Goal: Task Accomplishment & Management: Use online tool/utility

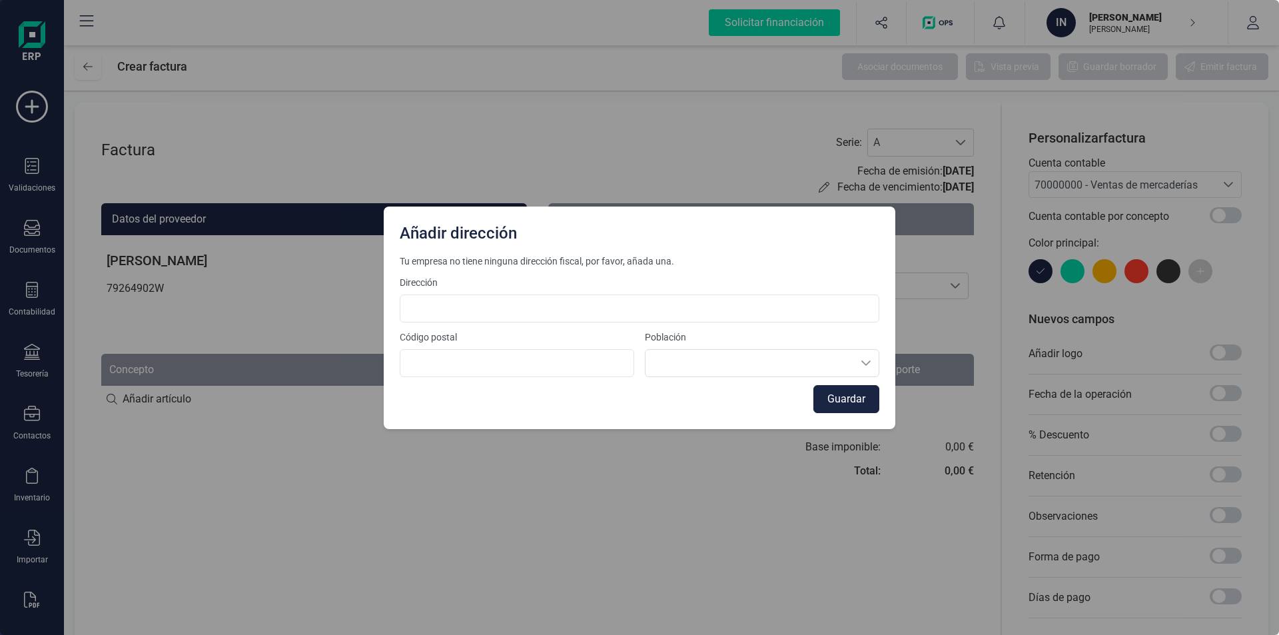
click at [923, 254] on div "Añadir dirección Tu empresa no tiene ninguna dirección fiscal, por favor, añada…" at bounding box center [639, 317] width 1279 height 635
click at [346, 141] on div "Añadir dirección Tu empresa no tiene ninguna dirección fiscal, por favor, añada…" at bounding box center [639, 317] width 1279 height 635
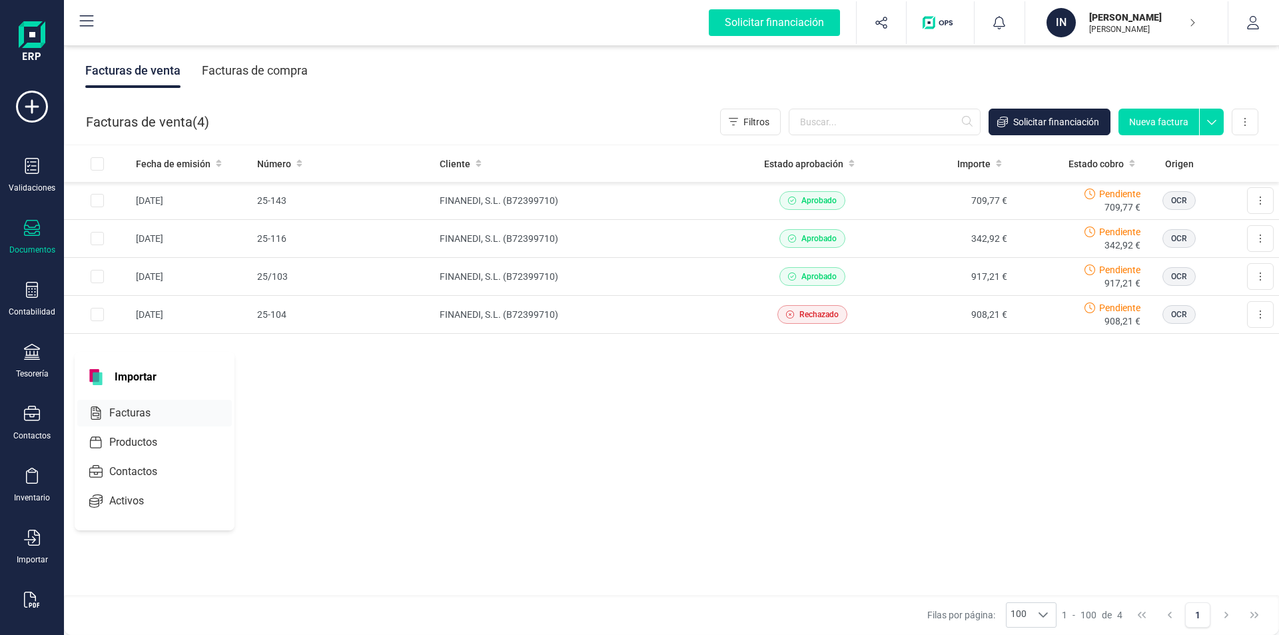
click at [143, 412] on span "Facturas" at bounding box center [139, 413] width 71 height 16
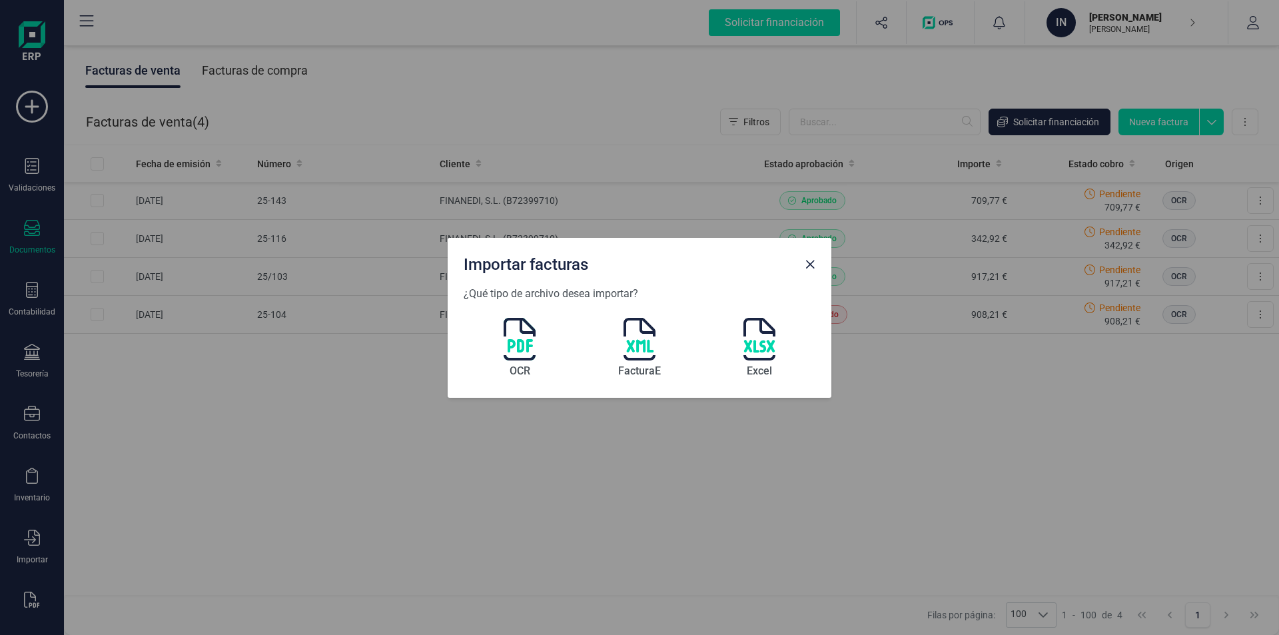
click at [521, 352] on img at bounding box center [520, 339] width 32 height 43
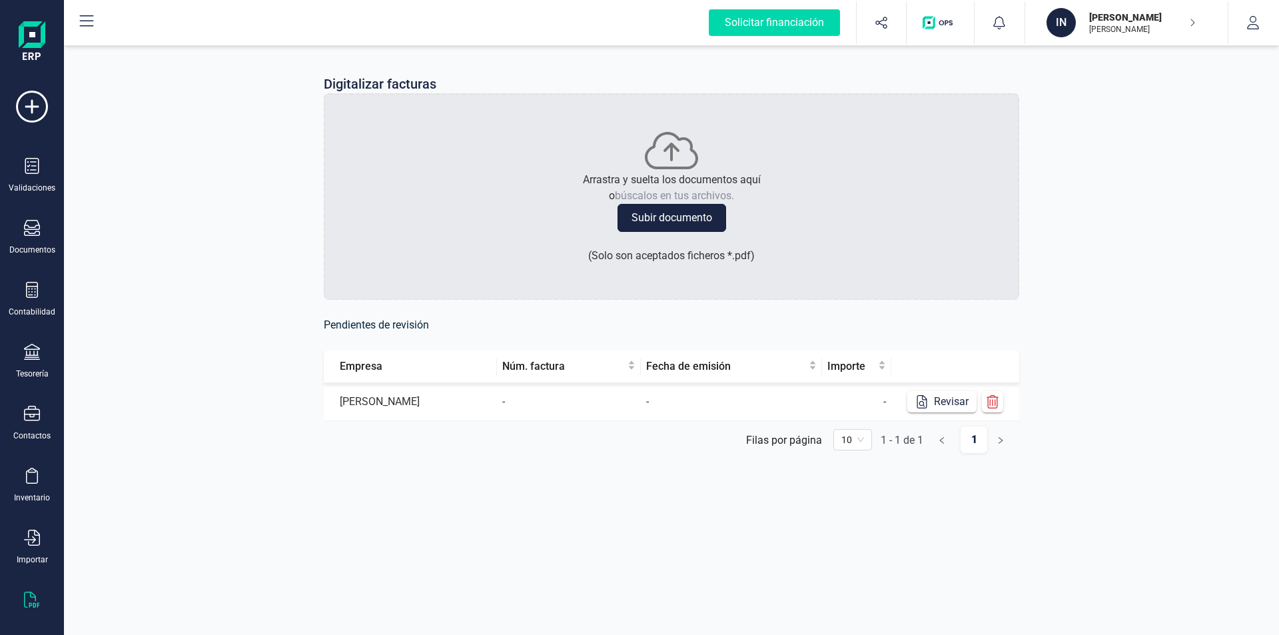
click at [659, 217] on button "Subir documento" at bounding box center [672, 218] width 109 height 28
click at [943, 404] on button "Revisar" at bounding box center [941, 401] width 69 height 21
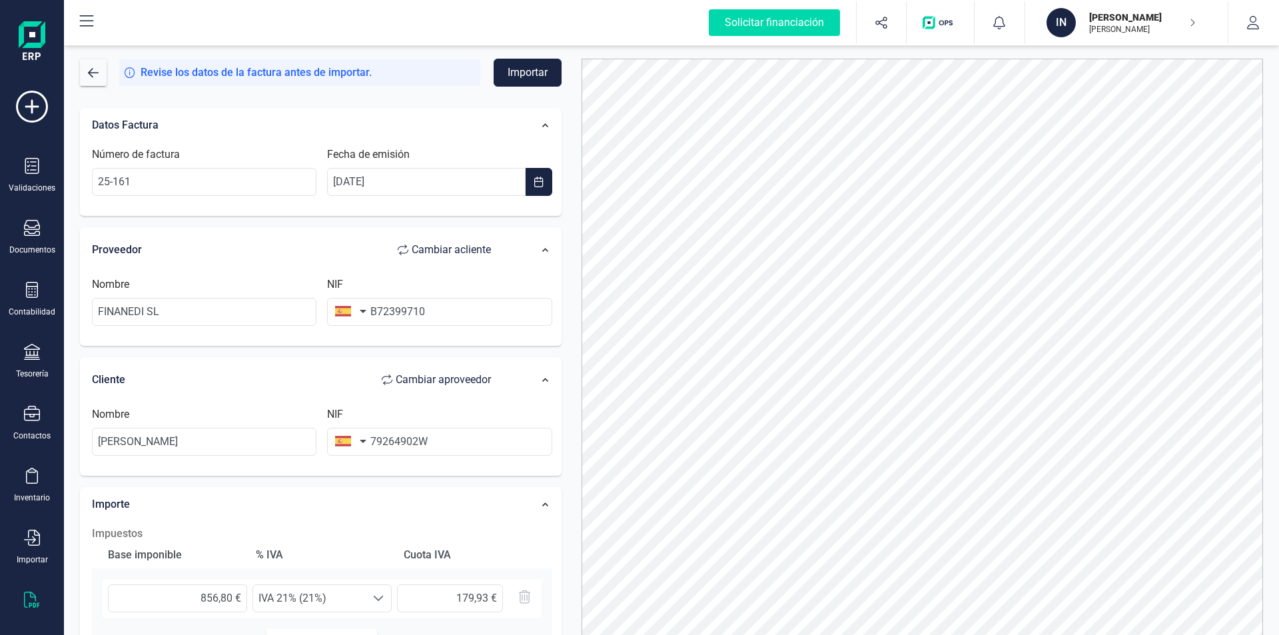
click at [407, 250] on span "Cambiar a cliente" at bounding box center [444, 250] width 93 height 16
type input "[PERSON_NAME]"
type input "79264902W"
type input "FINANEDI SL"
type input "B72399710"
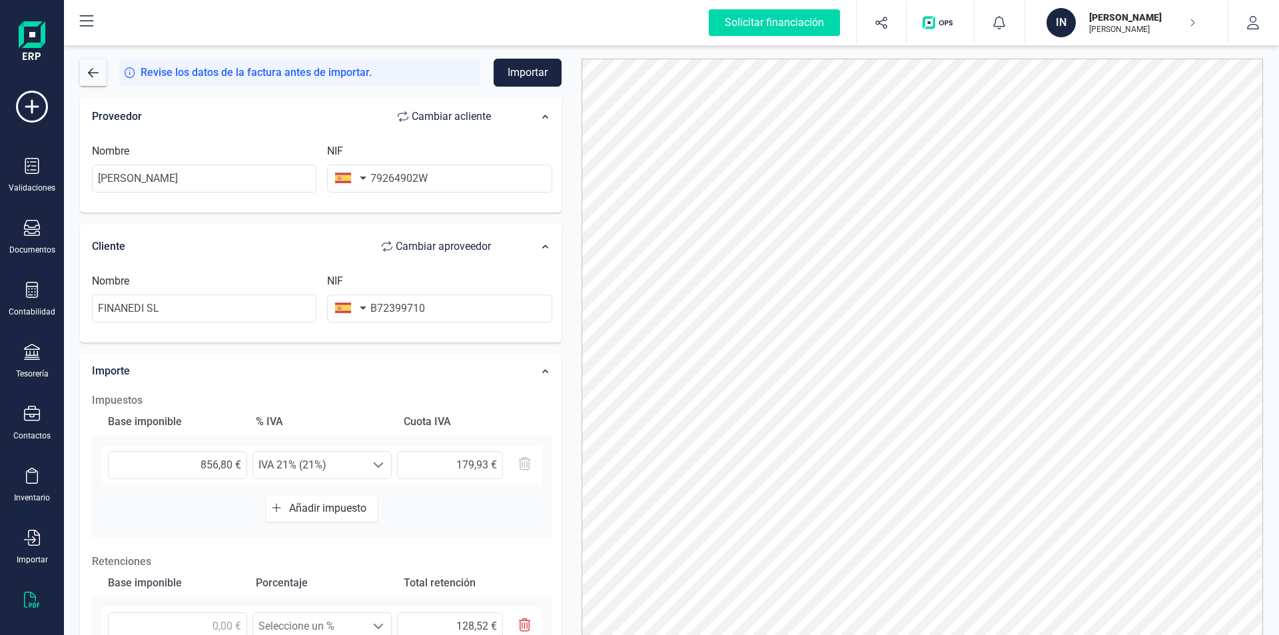
scroll to position [200, 0]
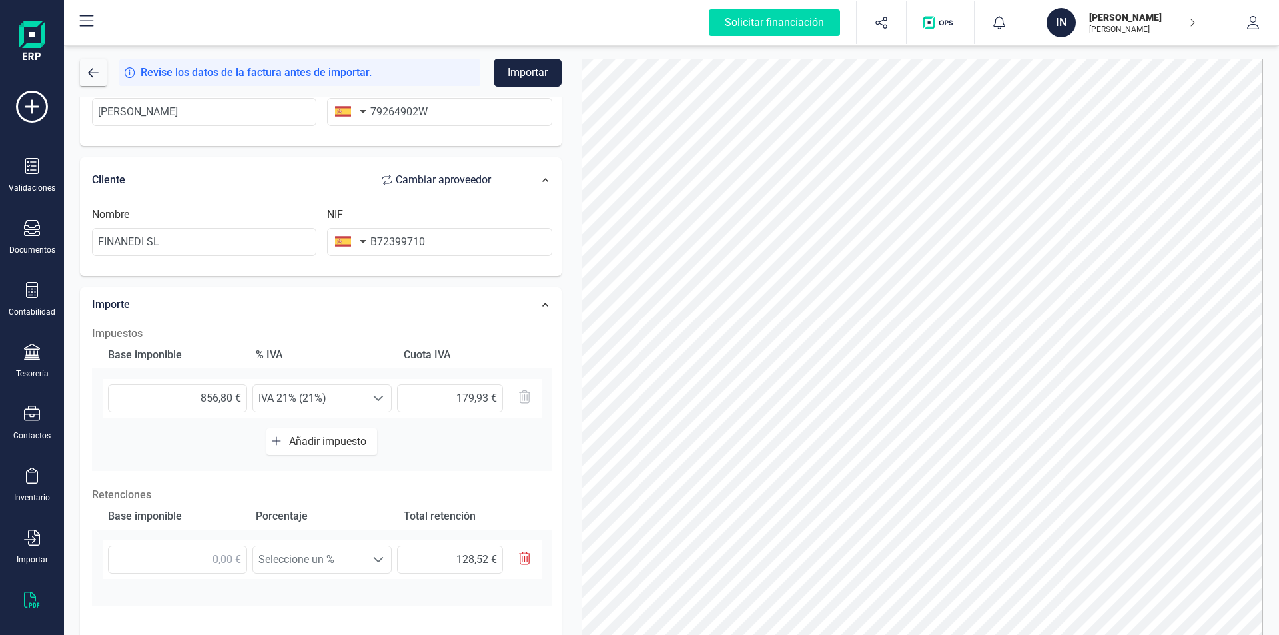
click at [276, 445] on icon "button" at bounding box center [276, 441] width 9 height 11
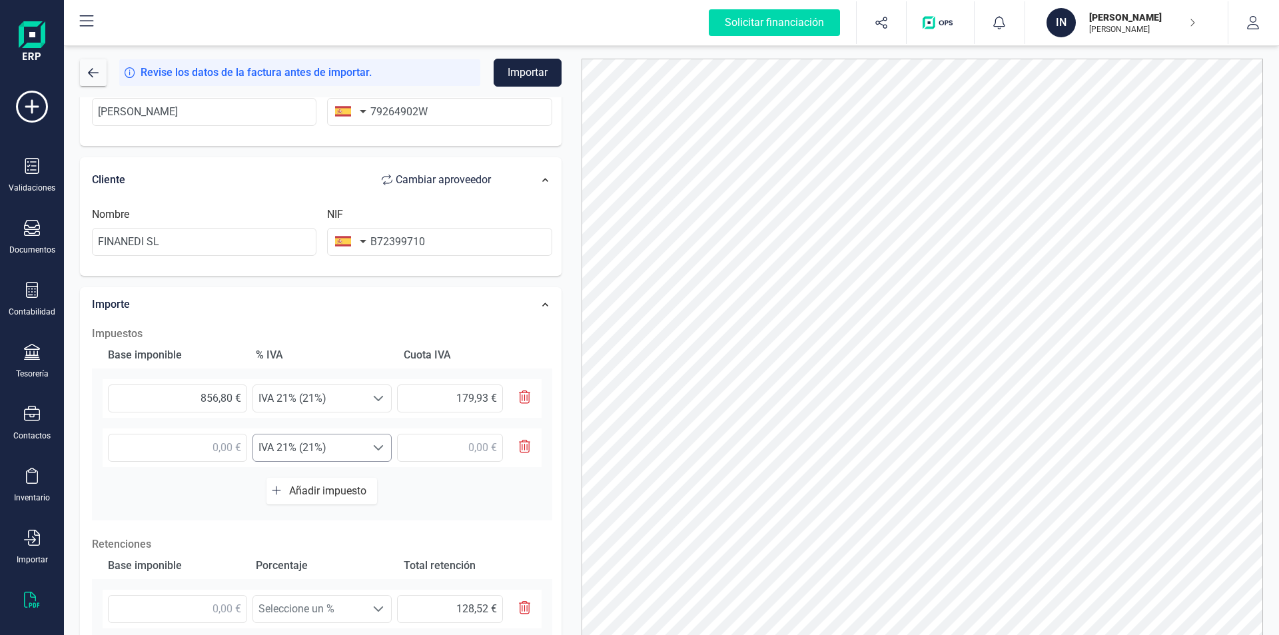
click at [379, 448] on span at bounding box center [378, 447] width 11 height 11
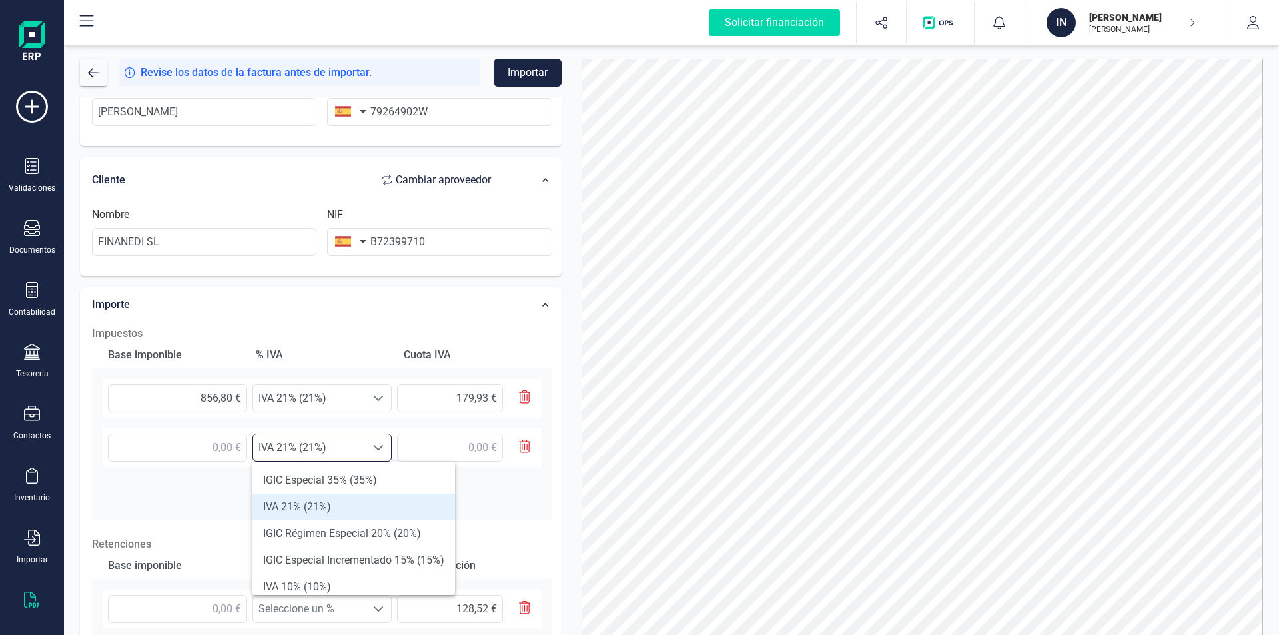
click at [284, 508] on li "IVA 21% (21%)" at bounding box center [353, 507] width 203 height 27
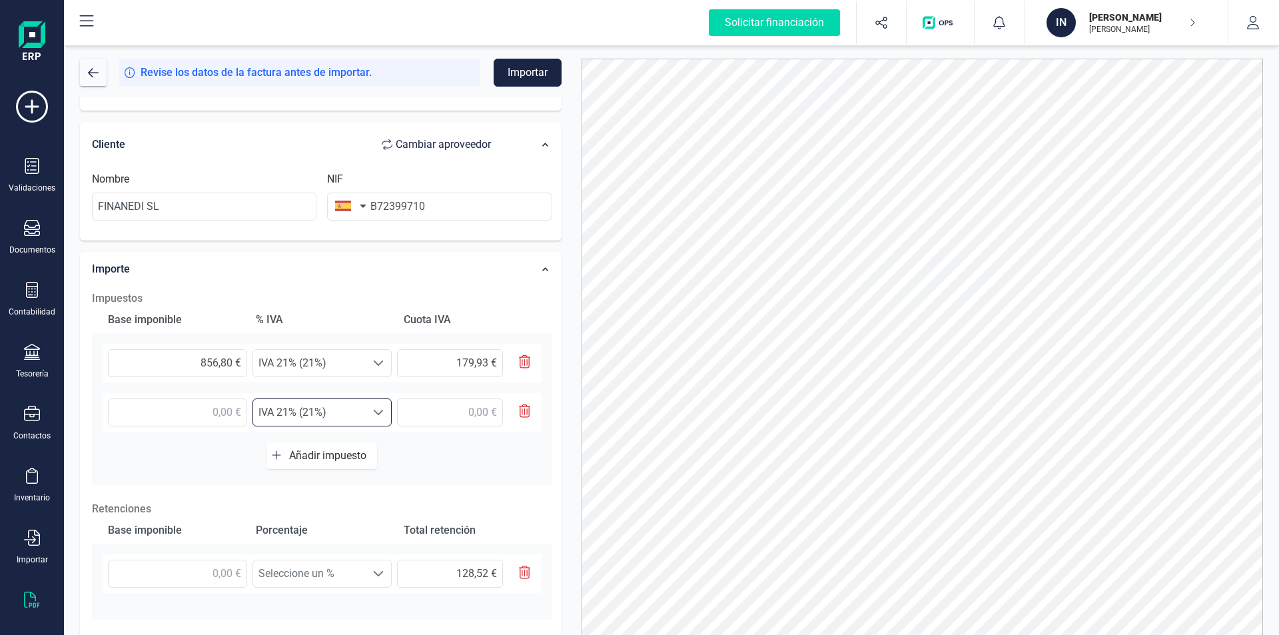
scroll to position [266, 0]
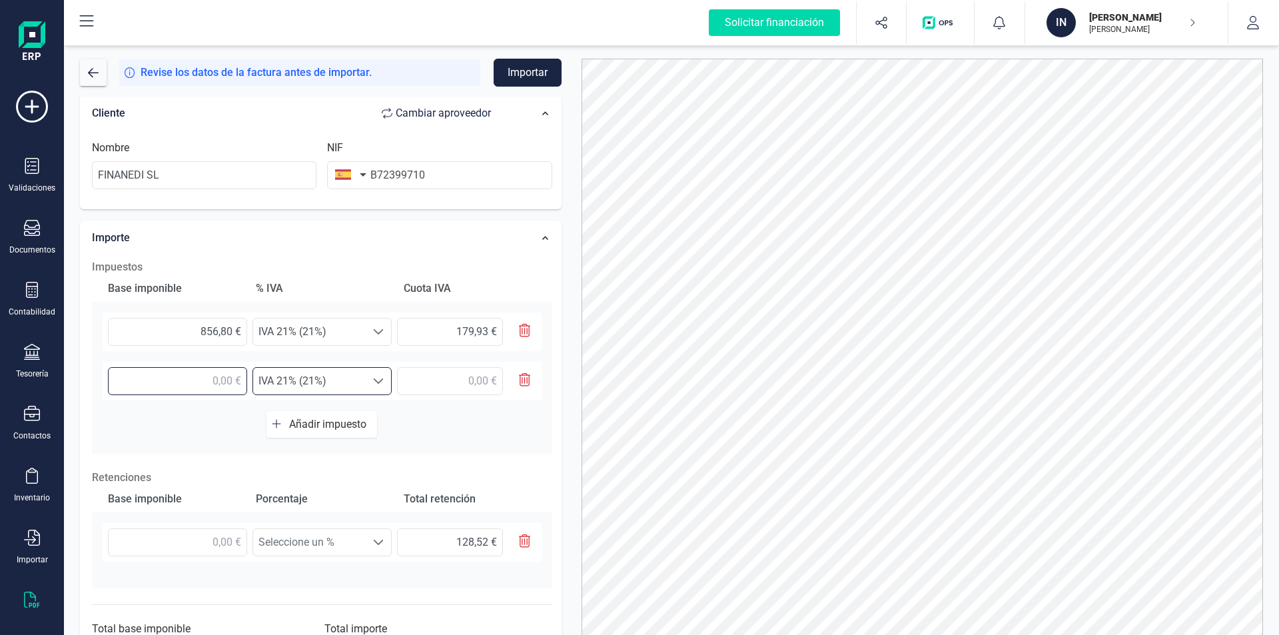
click at [240, 380] on input "text" at bounding box center [177, 381] width 139 height 28
type input "9,00 €"
type input "865,80 €"
click at [376, 384] on span at bounding box center [378, 381] width 11 height 11
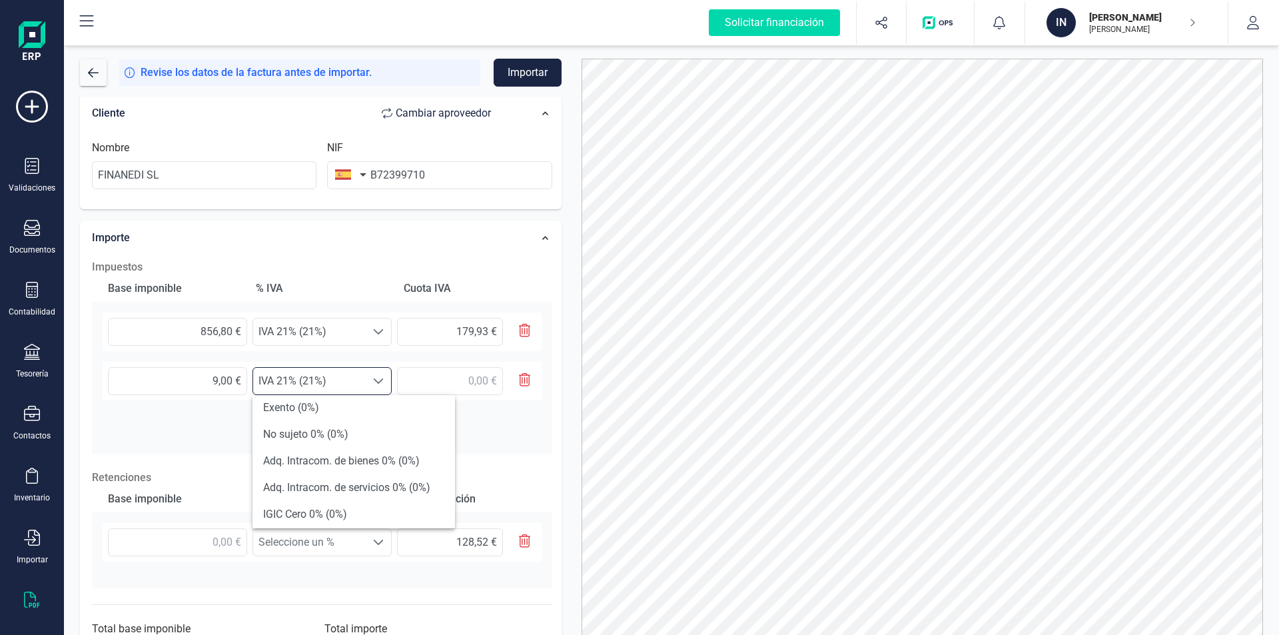
scroll to position [277, 0]
click at [288, 428] on li "No sujeto 0% (0%)" at bounding box center [353, 429] width 203 height 27
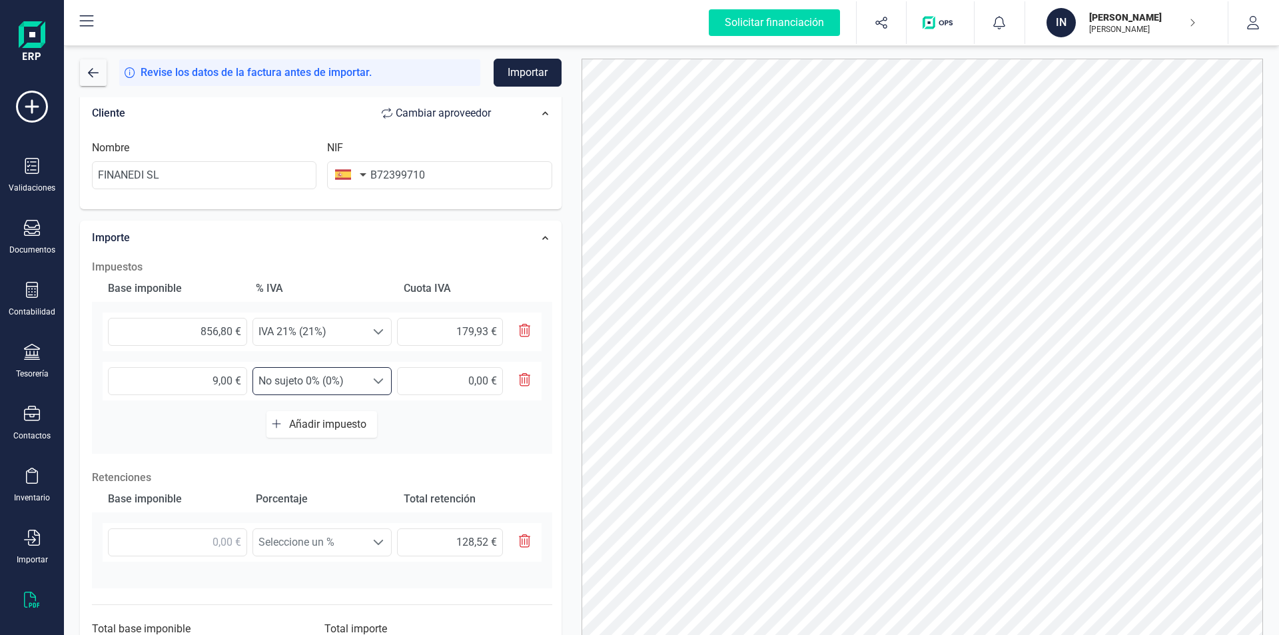
click at [379, 382] on span at bounding box center [378, 381] width 11 height 11
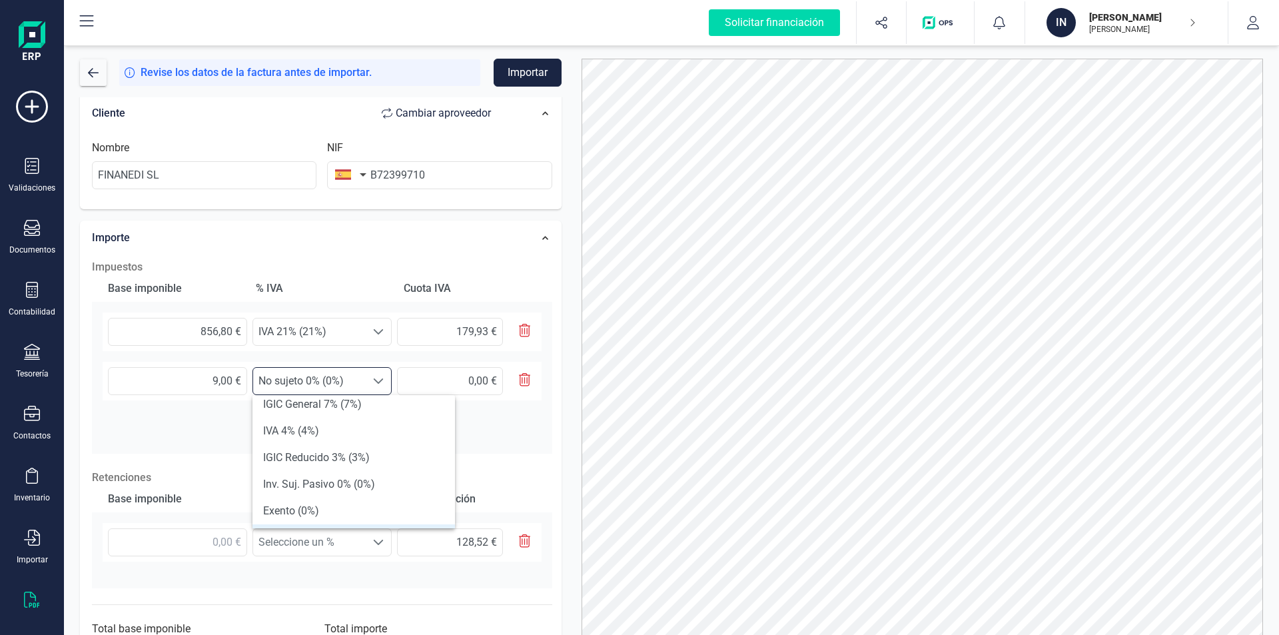
scroll to position [200, 0]
click at [275, 479] on li "Exento (0%)" at bounding box center [353, 480] width 203 height 27
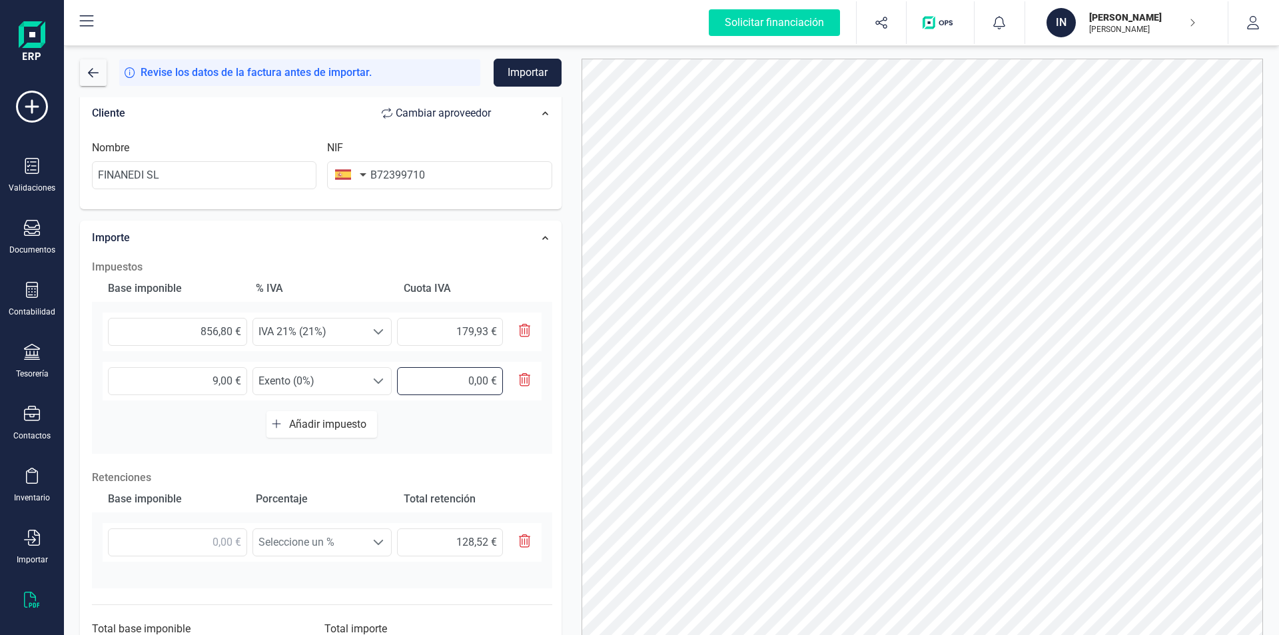
click at [488, 383] on input "text" at bounding box center [450, 381] width 106 height 28
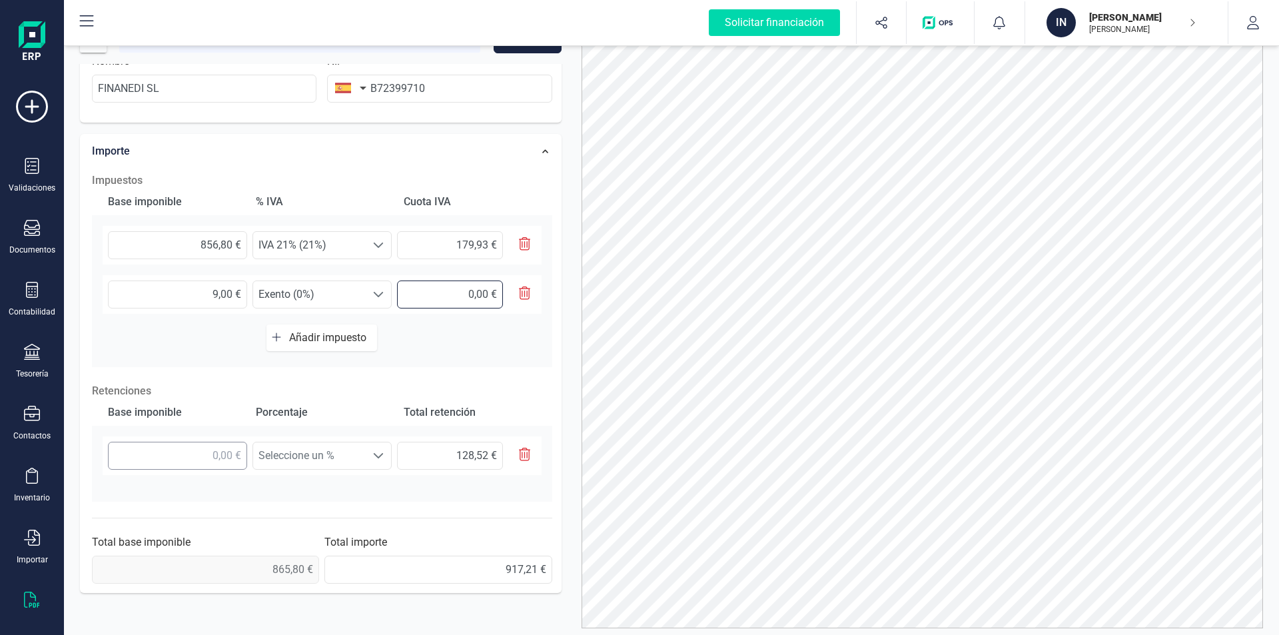
scroll to position [65, 0]
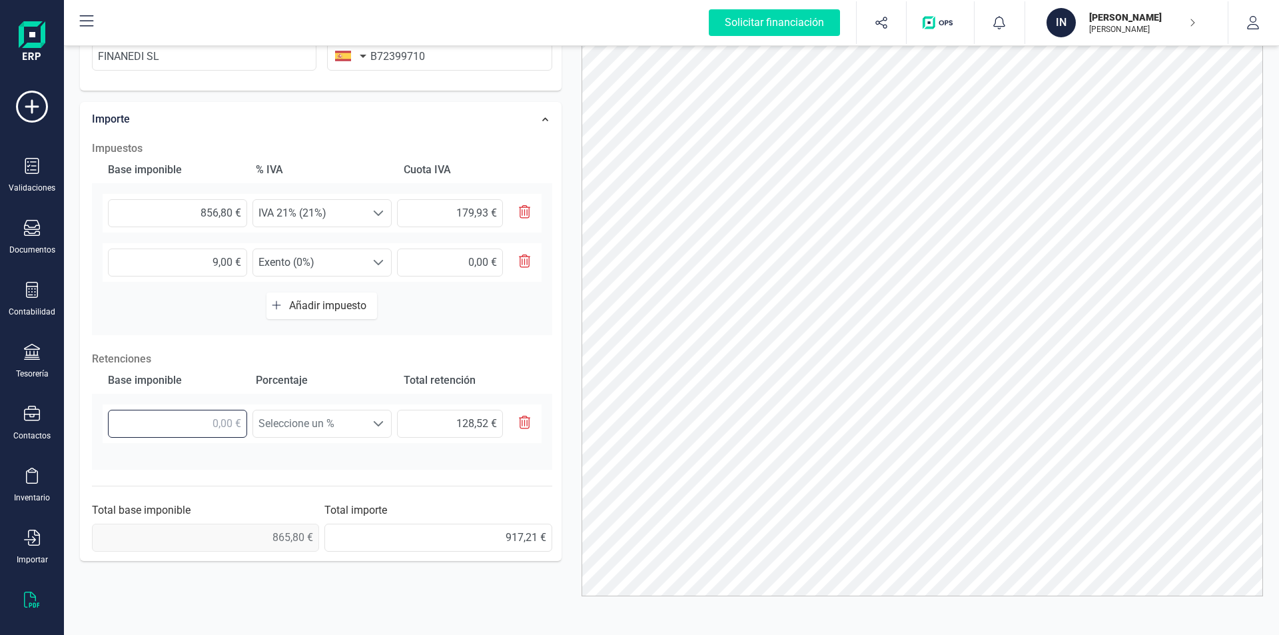
click at [242, 424] on input "text" at bounding box center [177, 424] width 139 height 28
type input "856,80 €"
click at [382, 424] on span at bounding box center [378, 423] width 11 height 11
click at [332, 485] on li "Retención 15% (15%)" at bounding box center [321, 483] width 139 height 27
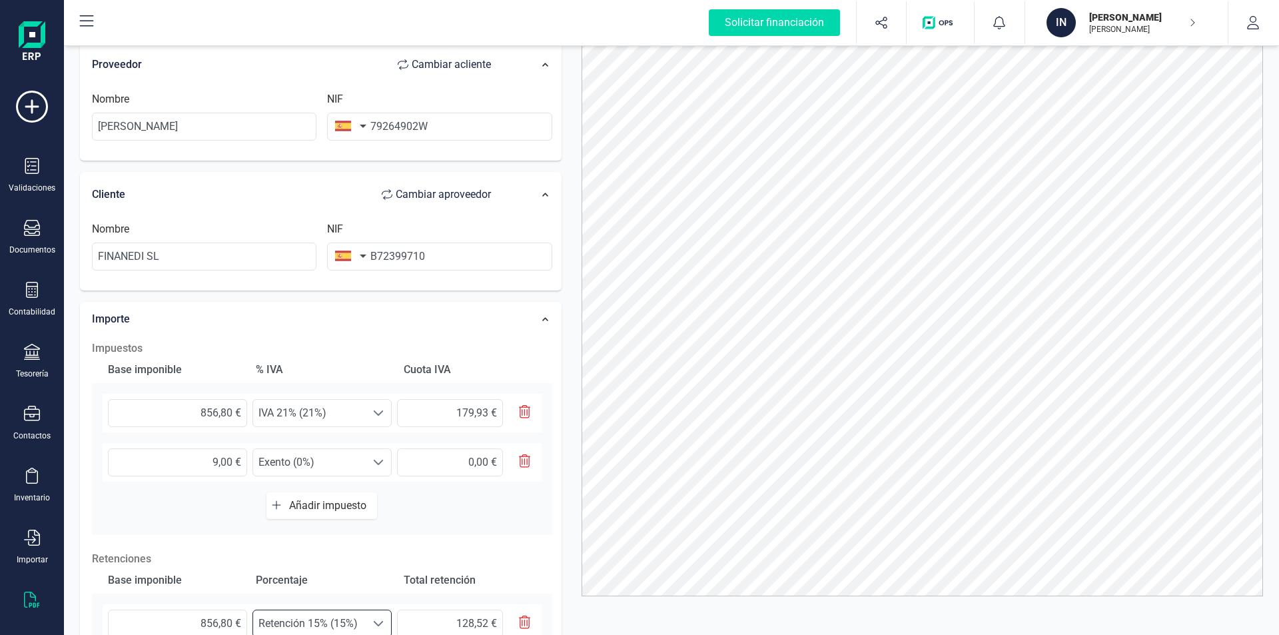
scroll to position [0, 0]
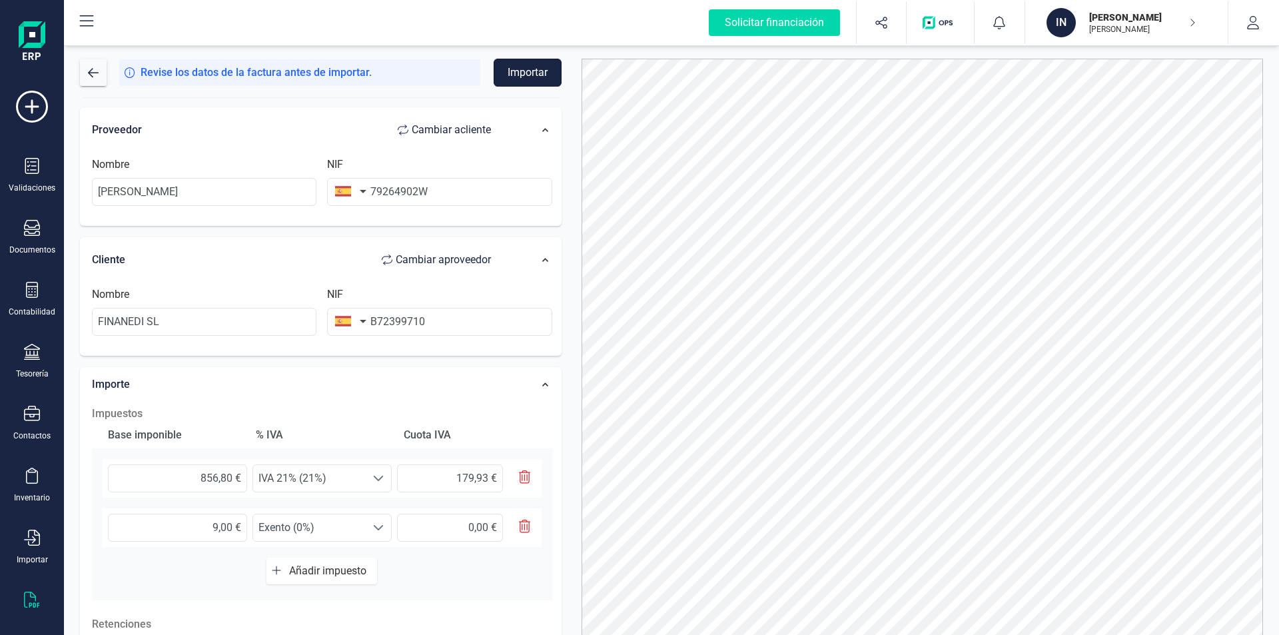
click at [516, 75] on button "Importar" at bounding box center [528, 73] width 68 height 28
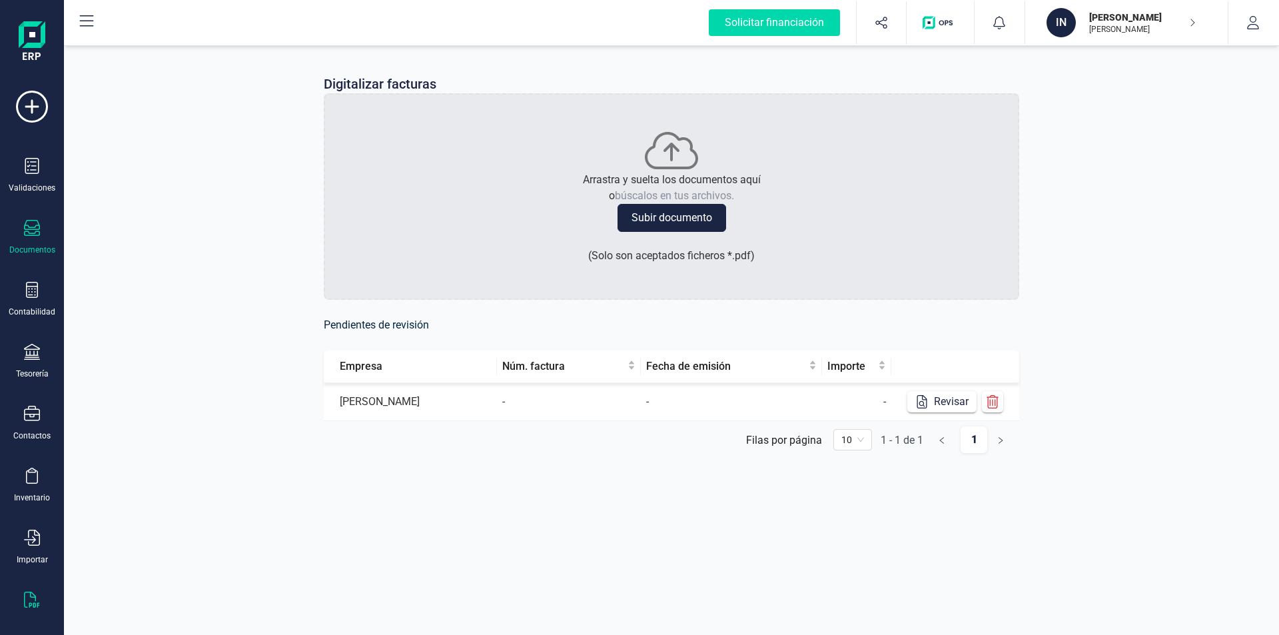
click at [23, 237] on div "Documentos" at bounding box center [31, 237] width 53 height 35
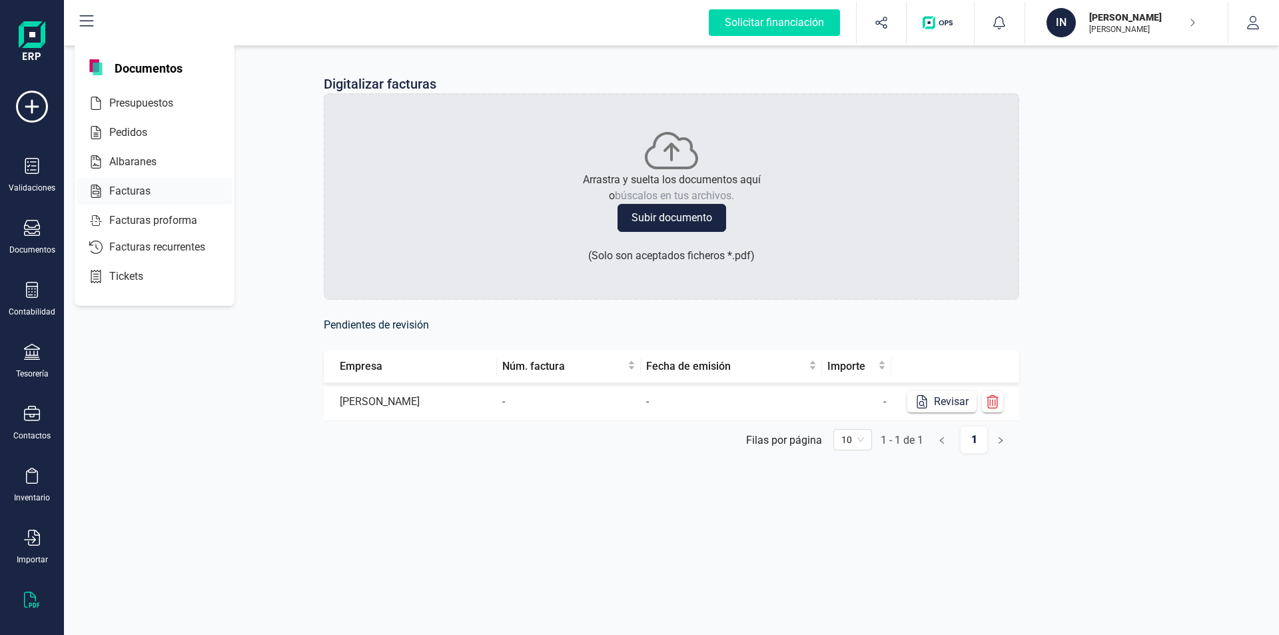
click at [127, 189] on span "Facturas" at bounding box center [139, 191] width 71 height 16
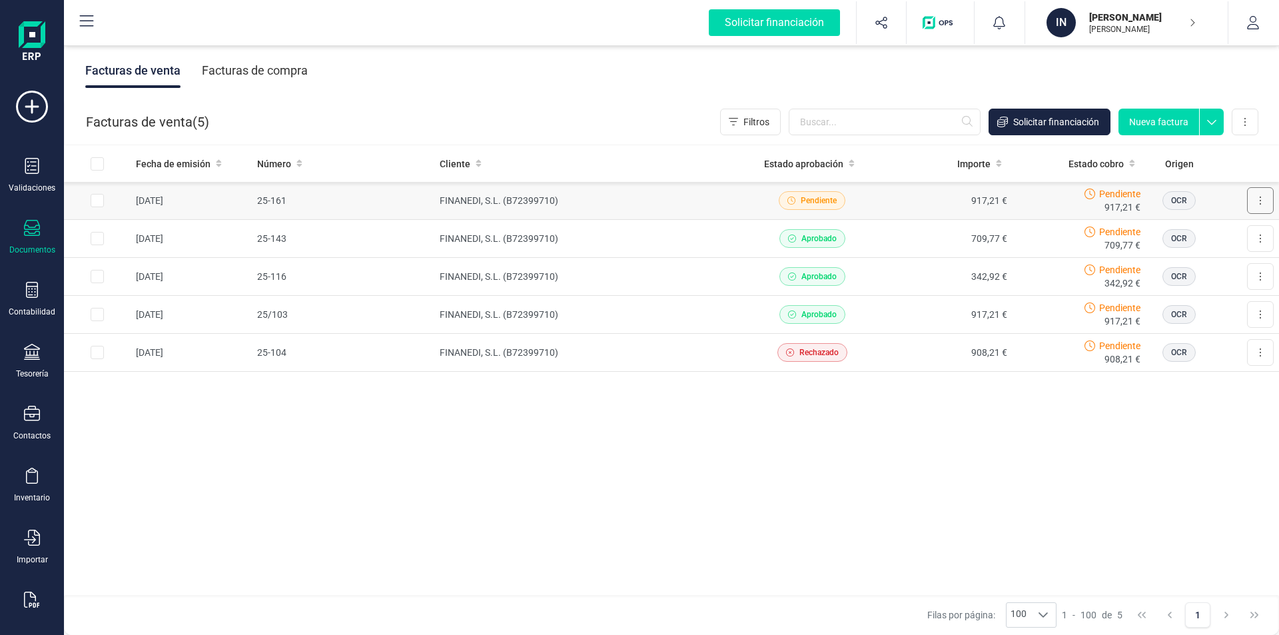
click at [1257, 201] on button at bounding box center [1260, 200] width 27 height 27
click at [885, 187] on td "917,21 €" at bounding box center [946, 201] width 134 height 38
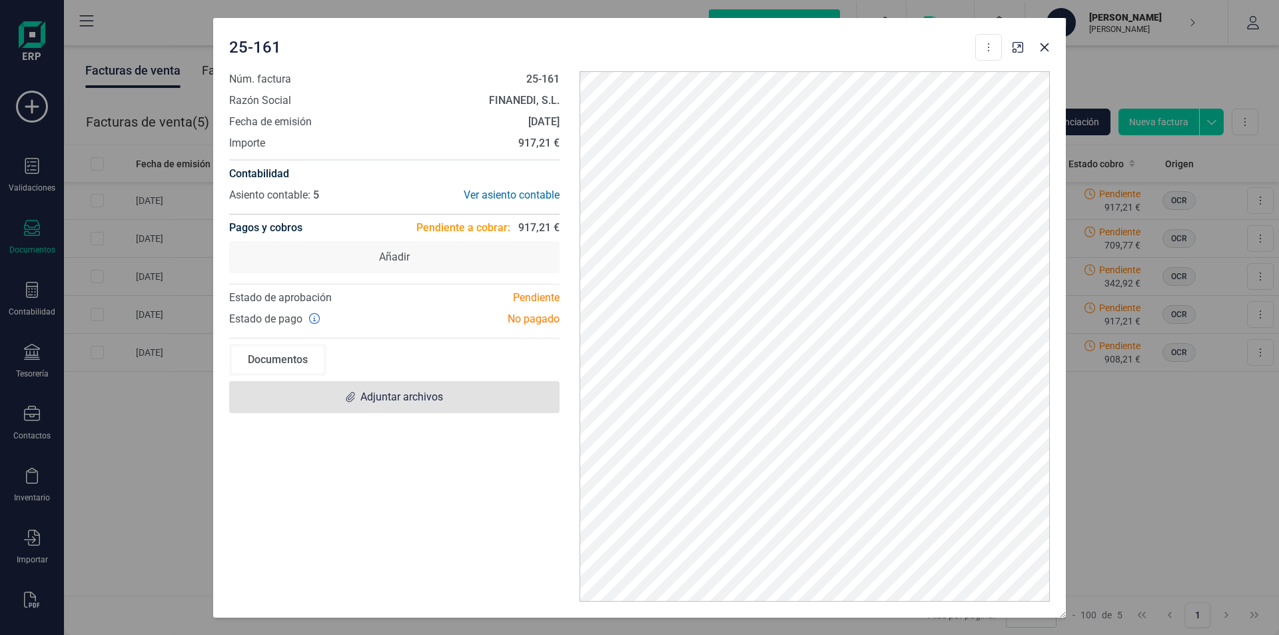
click at [409, 392] on span "Adjuntar archivos" at bounding box center [401, 397] width 83 height 16
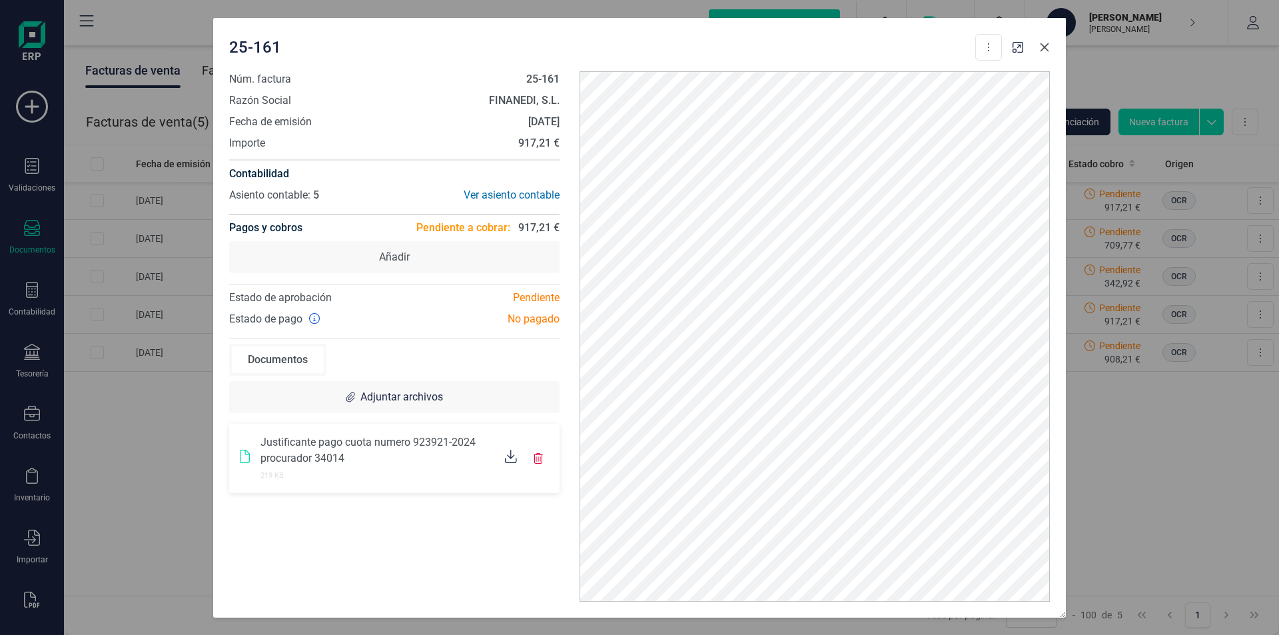
click at [1047, 49] on icon "button" at bounding box center [1044, 47] width 11 height 11
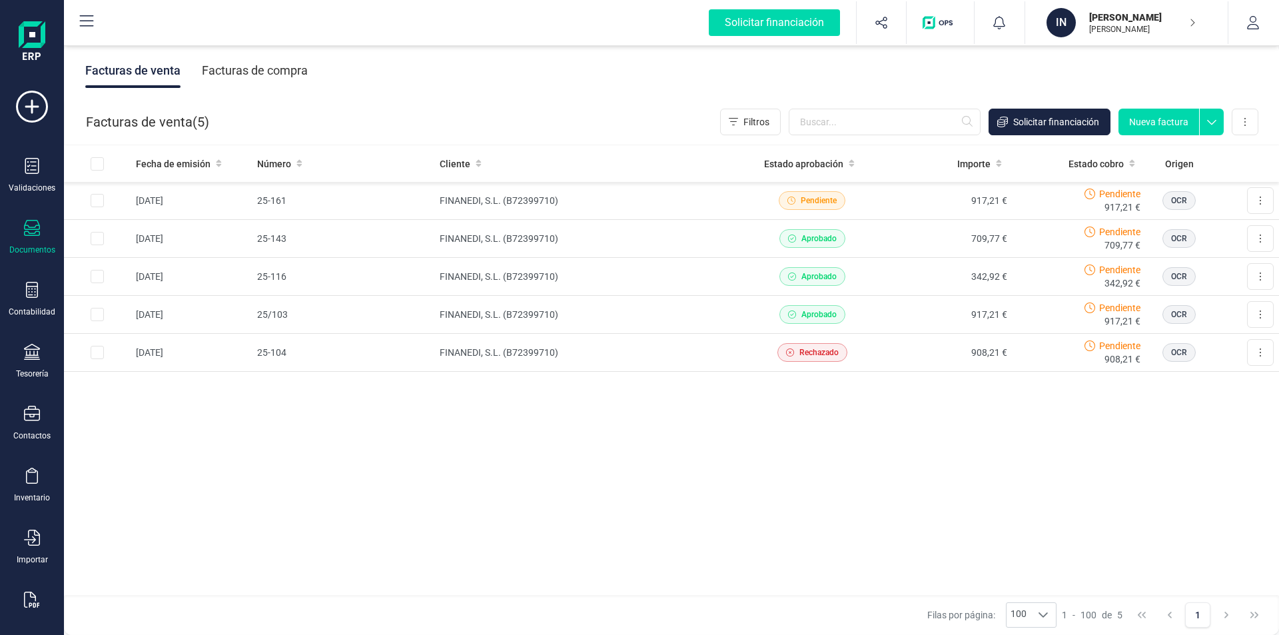
click at [37, 230] on icon at bounding box center [32, 228] width 16 height 16
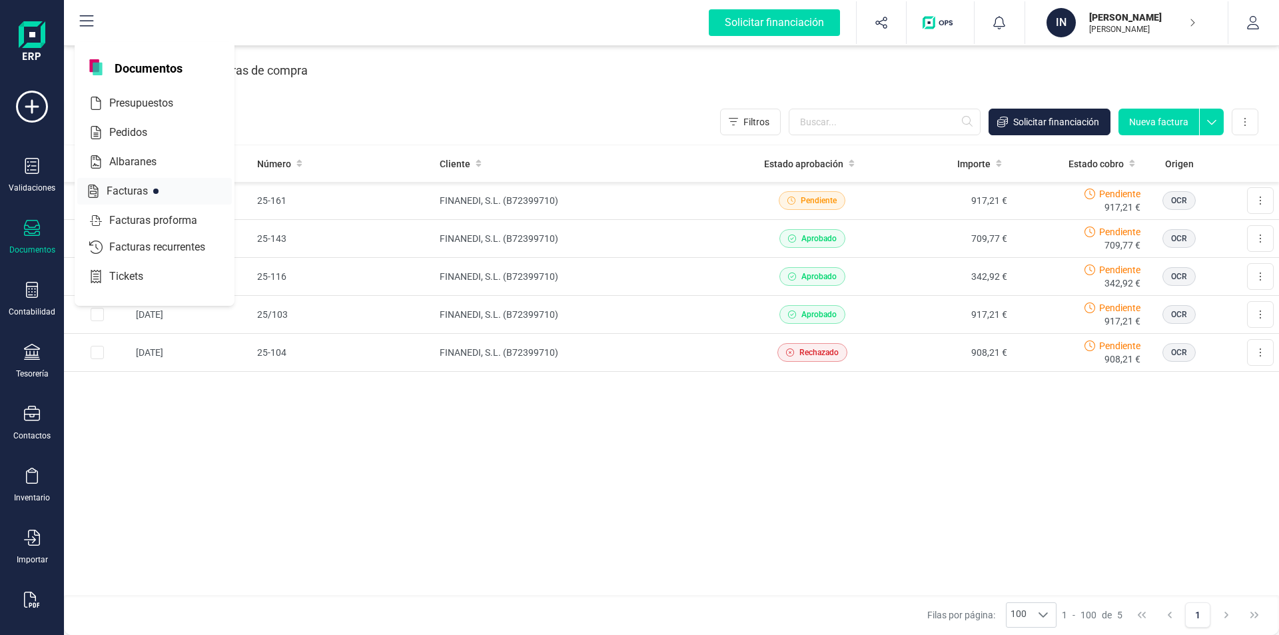
click at [129, 187] on span "Facturas" at bounding box center [136, 191] width 71 height 16
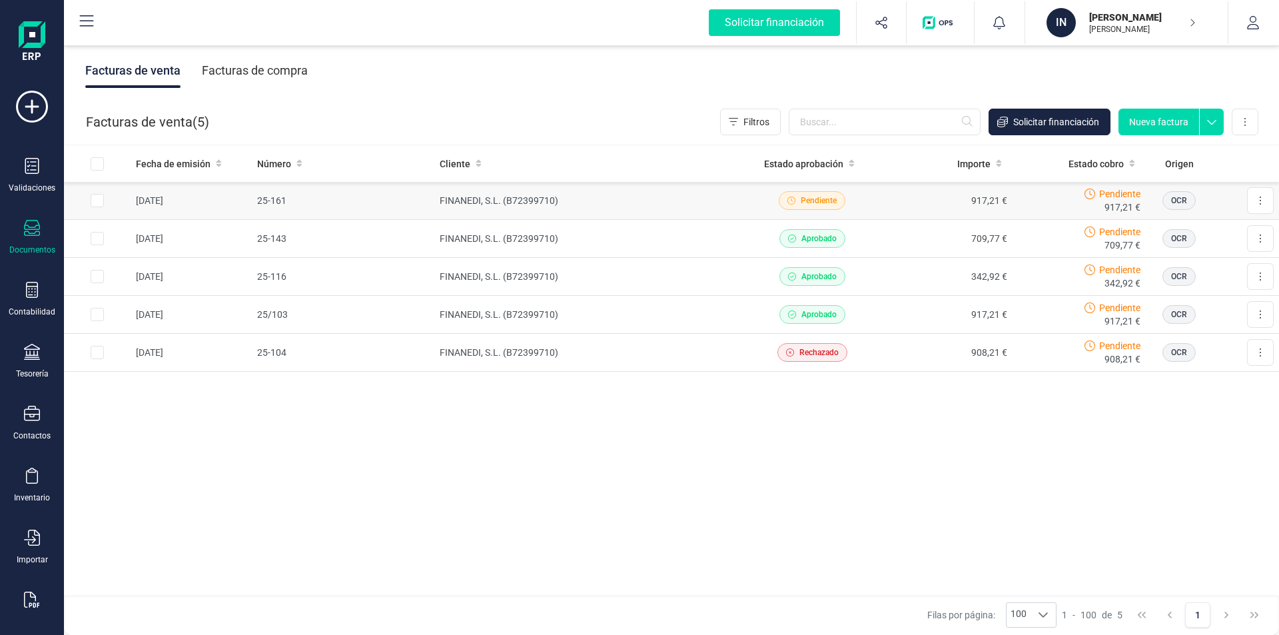
click at [535, 194] on td "FINANEDI, S.L. (B72399710)" at bounding box center [589, 201] width 311 height 38
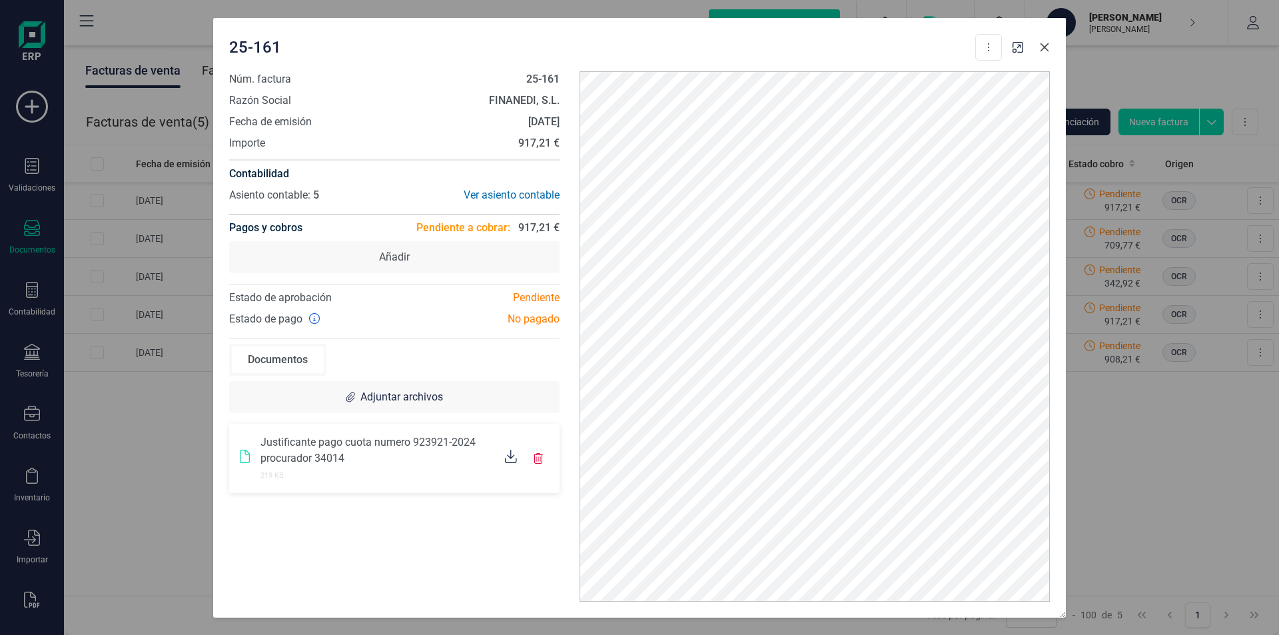
click at [1046, 50] on icon "button" at bounding box center [1044, 47] width 11 height 11
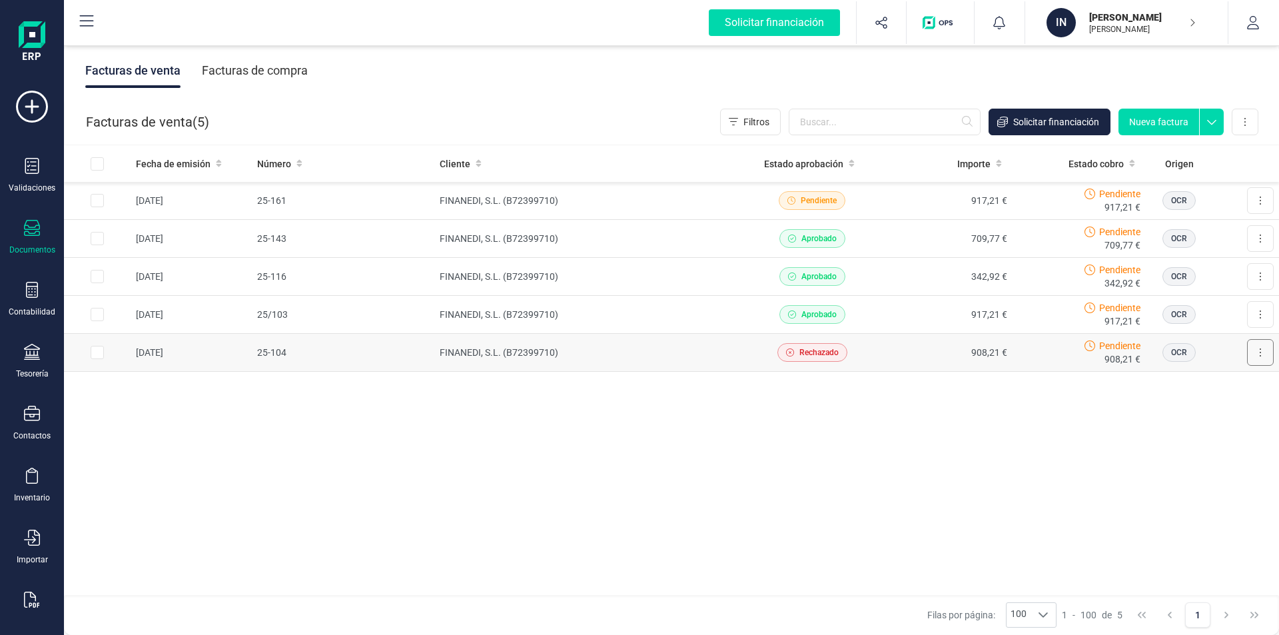
click at [1266, 348] on button at bounding box center [1260, 352] width 27 height 27
click at [1271, 347] on button at bounding box center [1260, 352] width 27 height 27
click at [654, 197] on td "FINANEDI, S.L. (B72399710)" at bounding box center [589, 201] width 311 height 38
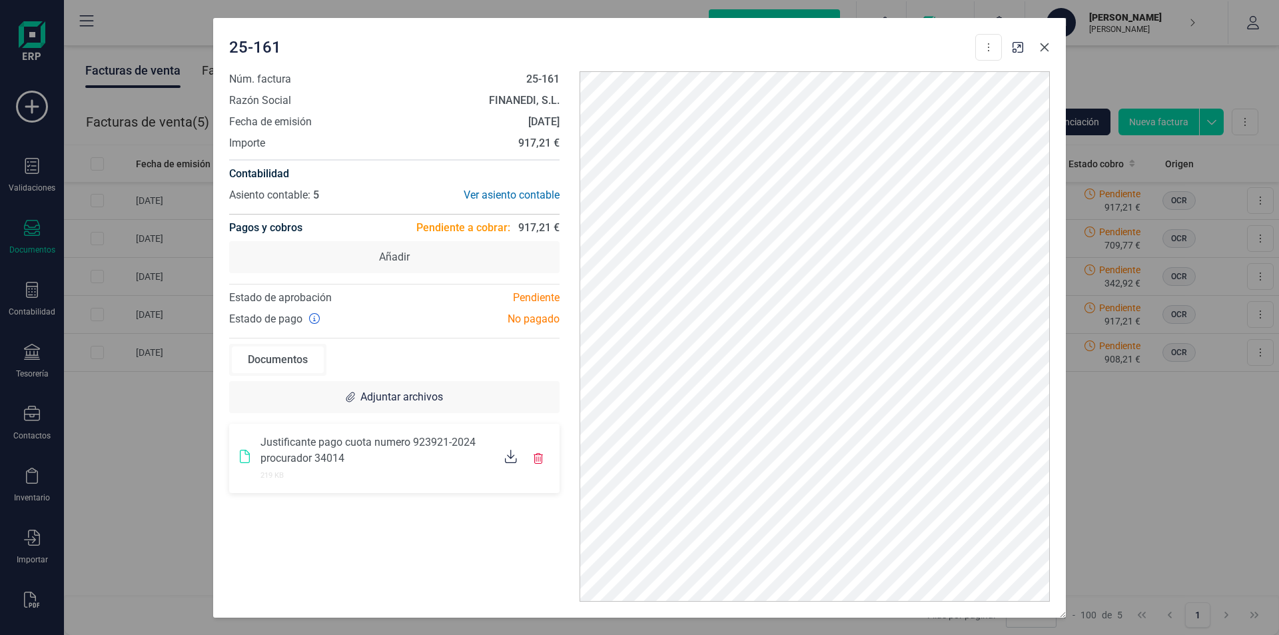
click at [1051, 49] on button "button" at bounding box center [1044, 47] width 21 height 21
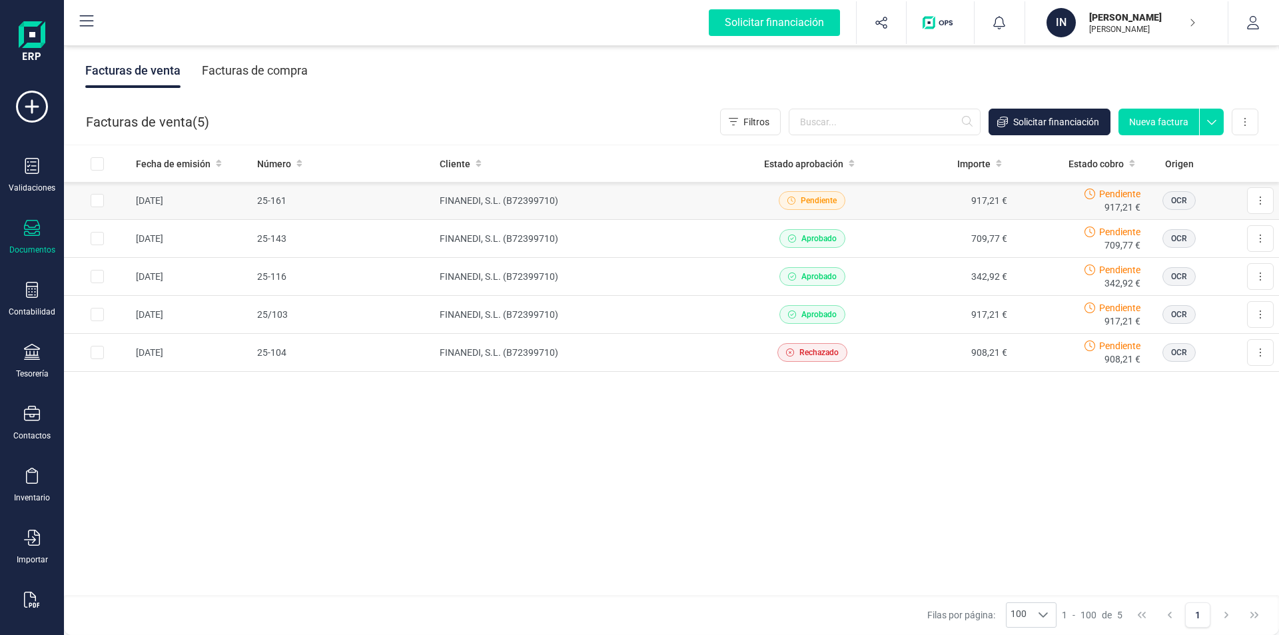
click at [1108, 209] on span "917,21 €" at bounding box center [1123, 207] width 36 height 13
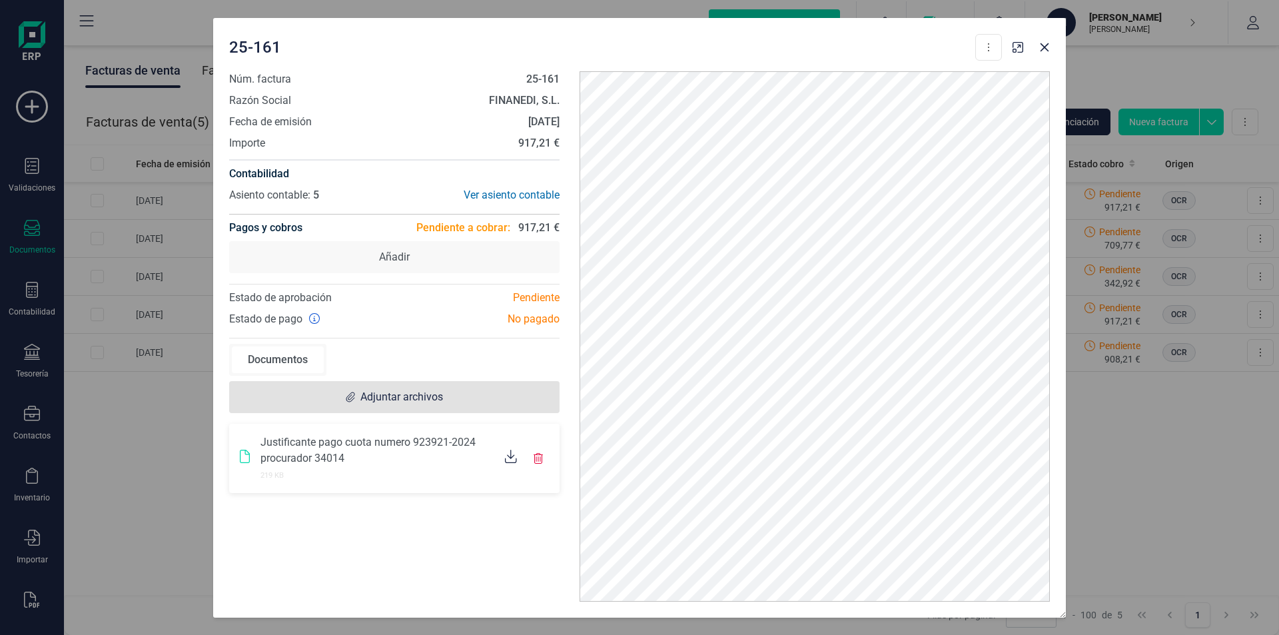
click at [406, 398] on span "Adjuntar archivos" at bounding box center [401, 397] width 83 height 16
click at [290, 455] on span "Justificante pago cuota numero 923921-2024 procurador 34014" at bounding box center [367, 450] width 215 height 29
click at [290, 444] on span "Justificante pago cuota numero 923921-2024 procurador 34014" at bounding box center [367, 450] width 215 height 29
click at [1047, 54] on button "button" at bounding box center [1044, 47] width 21 height 21
